Goal: Information Seeking & Learning: Learn about a topic

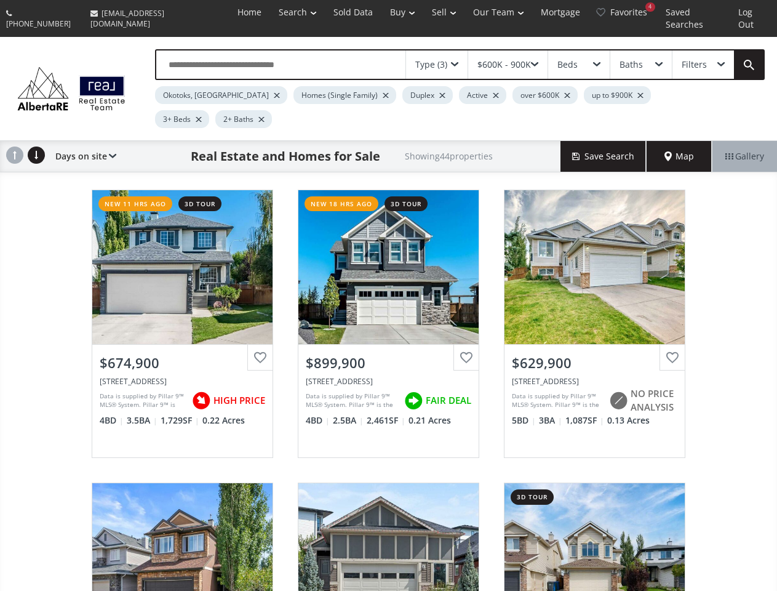
click at [275, 12] on link "Search" at bounding box center [297, 12] width 55 height 25
click at [383, 12] on link "Buy" at bounding box center [403, 12] width 42 height 25
click at [427, 12] on link "Sell" at bounding box center [444, 12] width 41 height 25
click at [484, 12] on link "Our Team" at bounding box center [499, 12] width 68 height 25
click at [750, 12] on link "Log Out" at bounding box center [752, 18] width 45 height 37
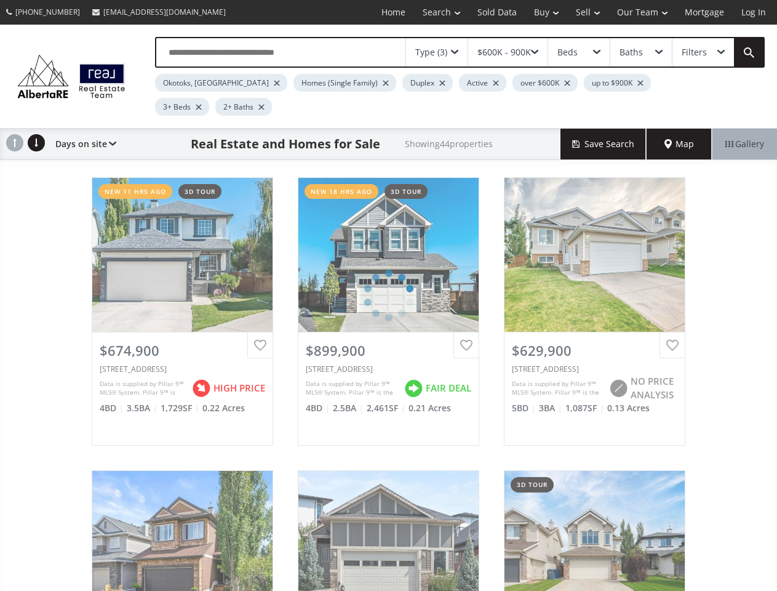
click at [437, 52] on div "Type (3)" at bounding box center [431, 52] width 32 height 9
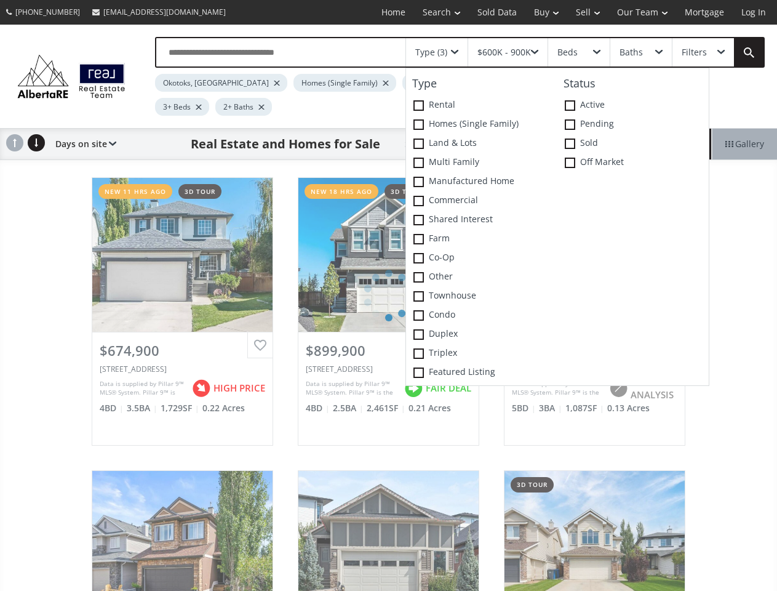
click at [508, 52] on div "$600K - 900K" at bounding box center [505, 52] width 54 height 9
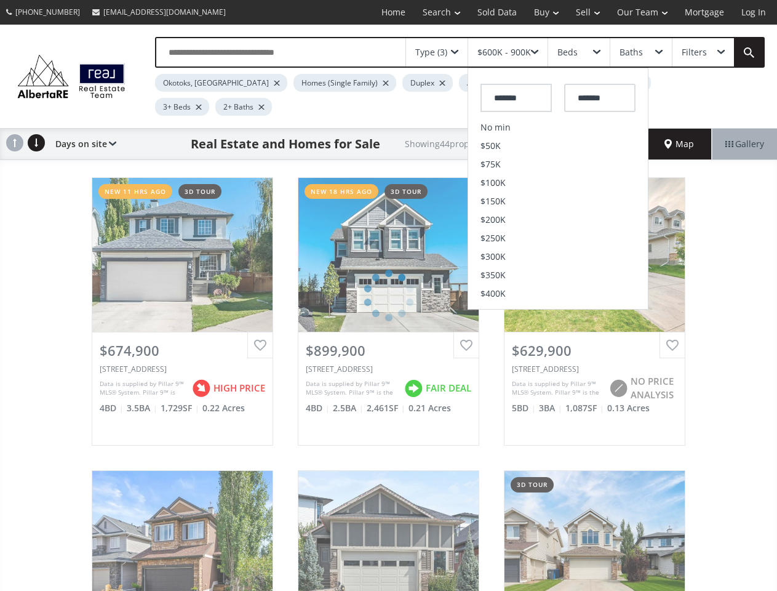
click at [579, 52] on div "Beds" at bounding box center [579, 52] width 62 height 28
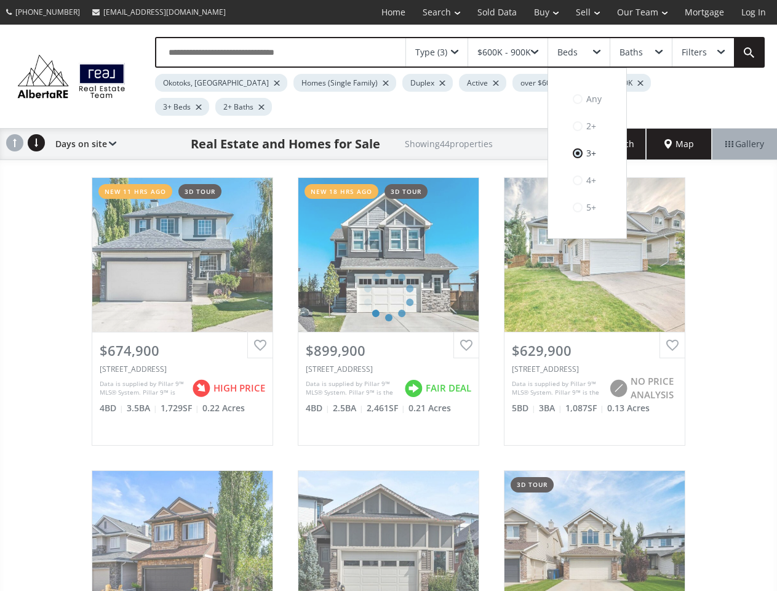
click at [641, 52] on div "Baths" at bounding box center [631, 52] width 23 height 9
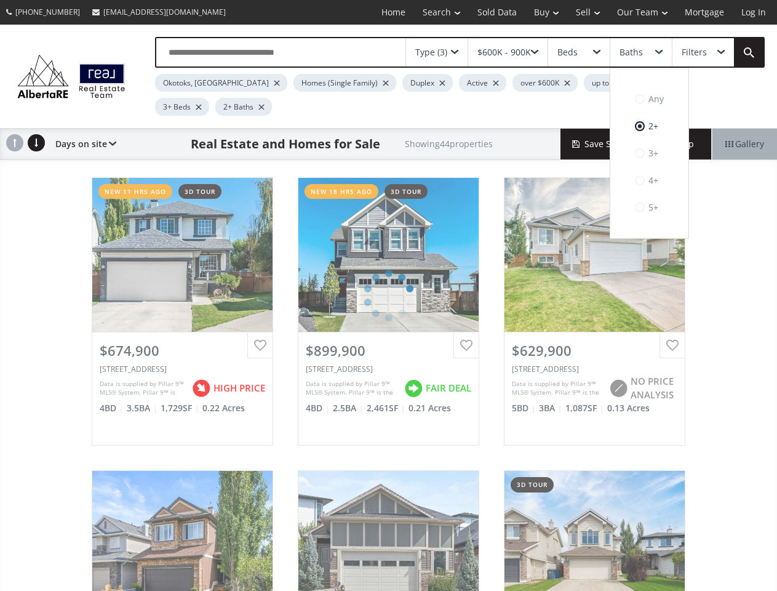
click at [703, 52] on div "Filters" at bounding box center [694, 52] width 25 height 9
